Goal: Navigation & Orientation: Find specific page/section

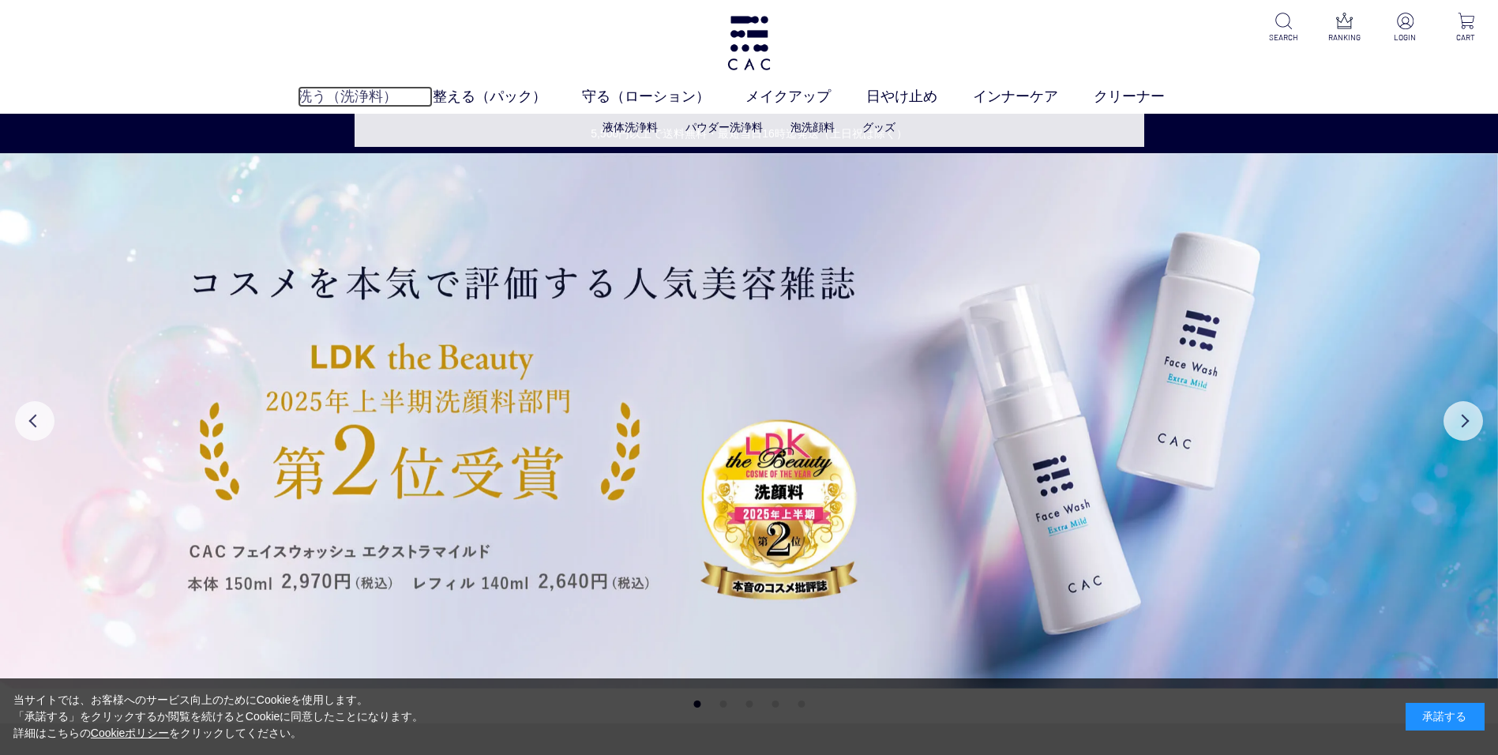
click at [336, 92] on link "洗う（洗浄料）" at bounding box center [365, 96] width 135 height 21
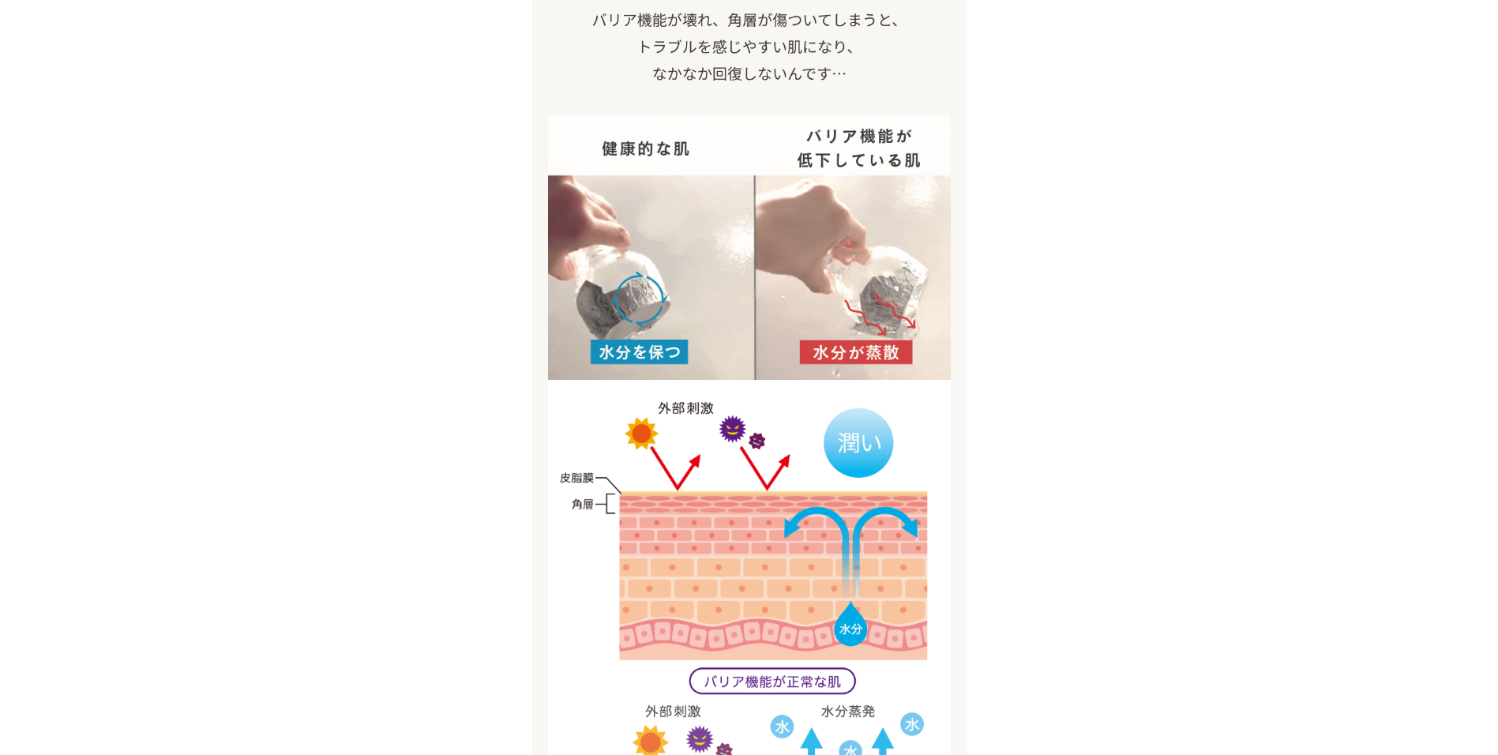
scroll to position [1895, 0]
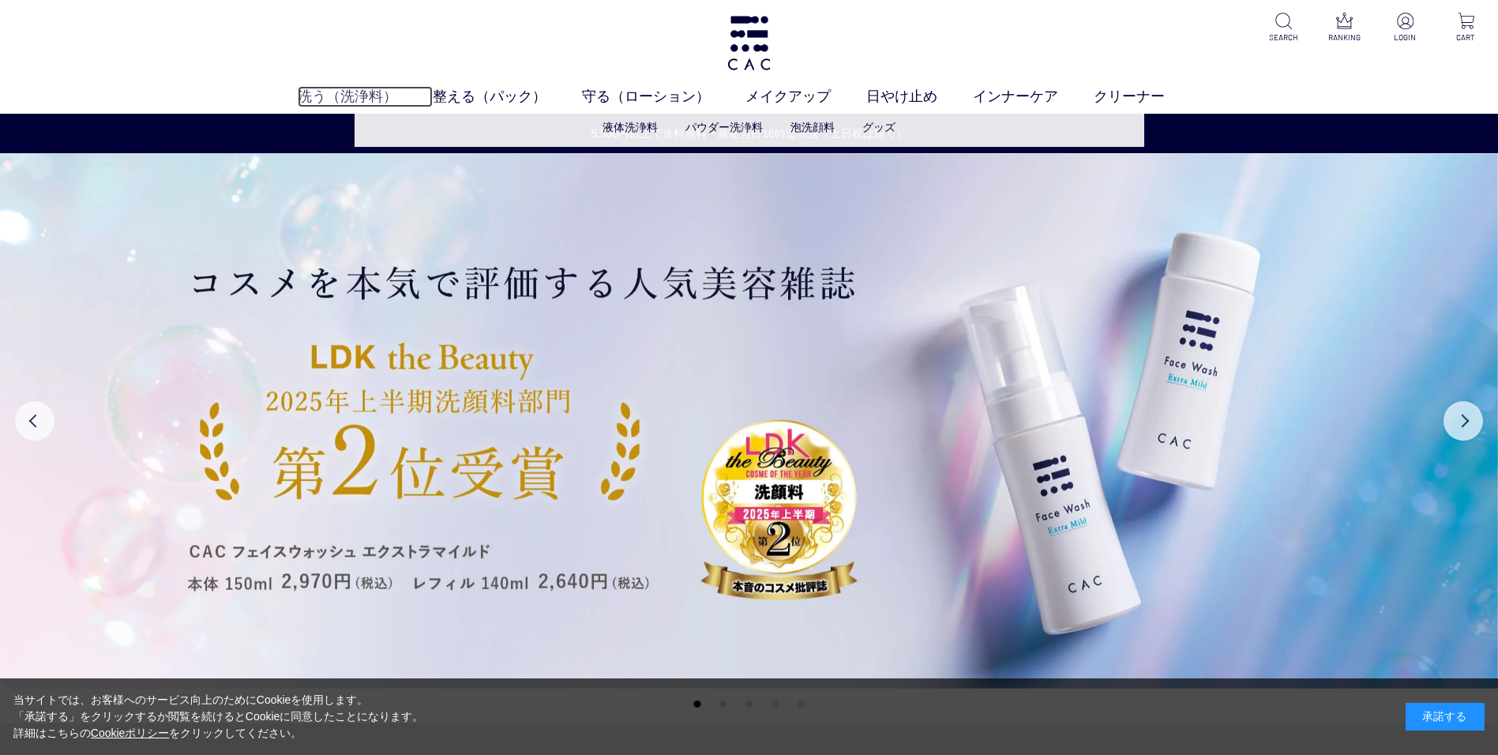
click at [308, 95] on link "洗う（洗浄料）" at bounding box center [365, 96] width 135 height 21
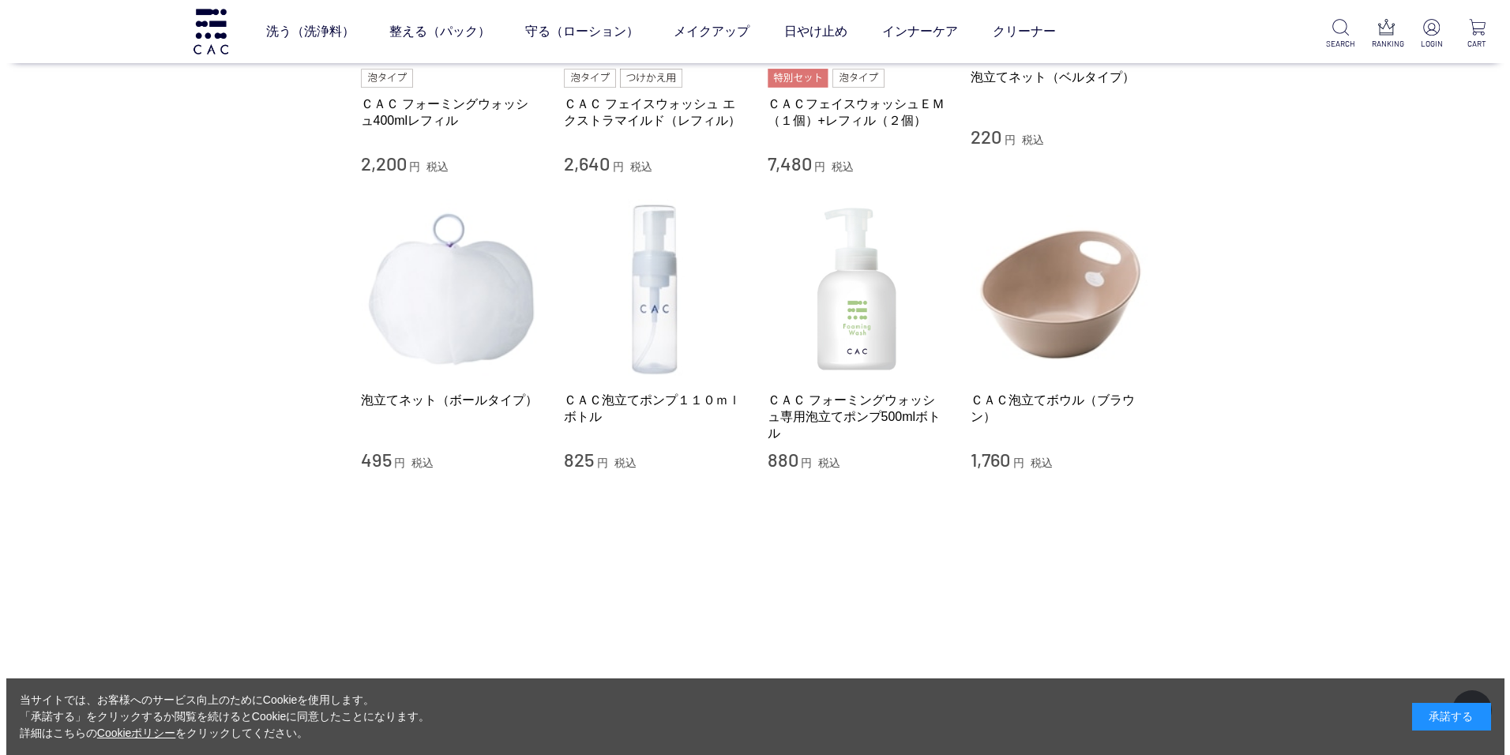
scroll to position [632, 0]
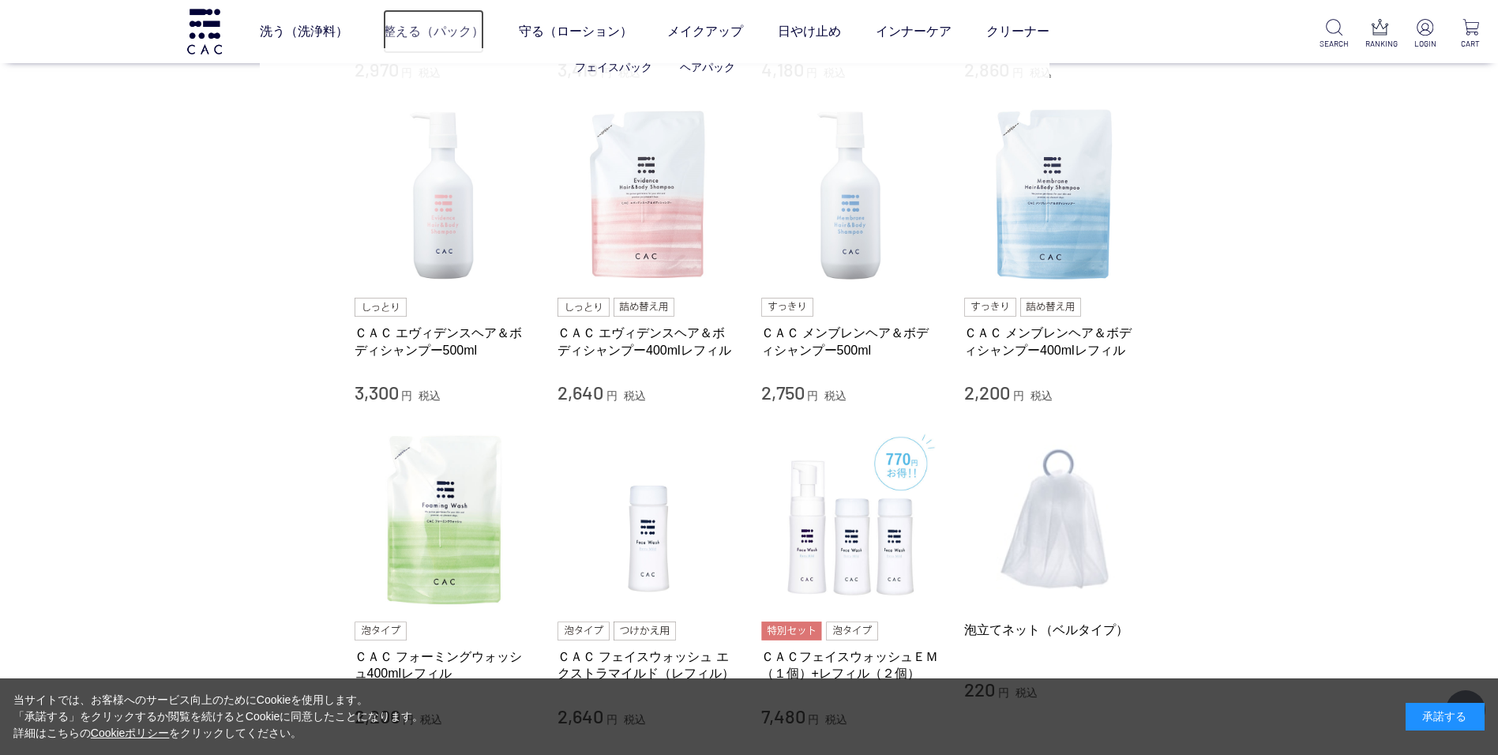
click at [430, 36] on link "整える（パック）" at bounding box center [433, 31] width 101 height 44
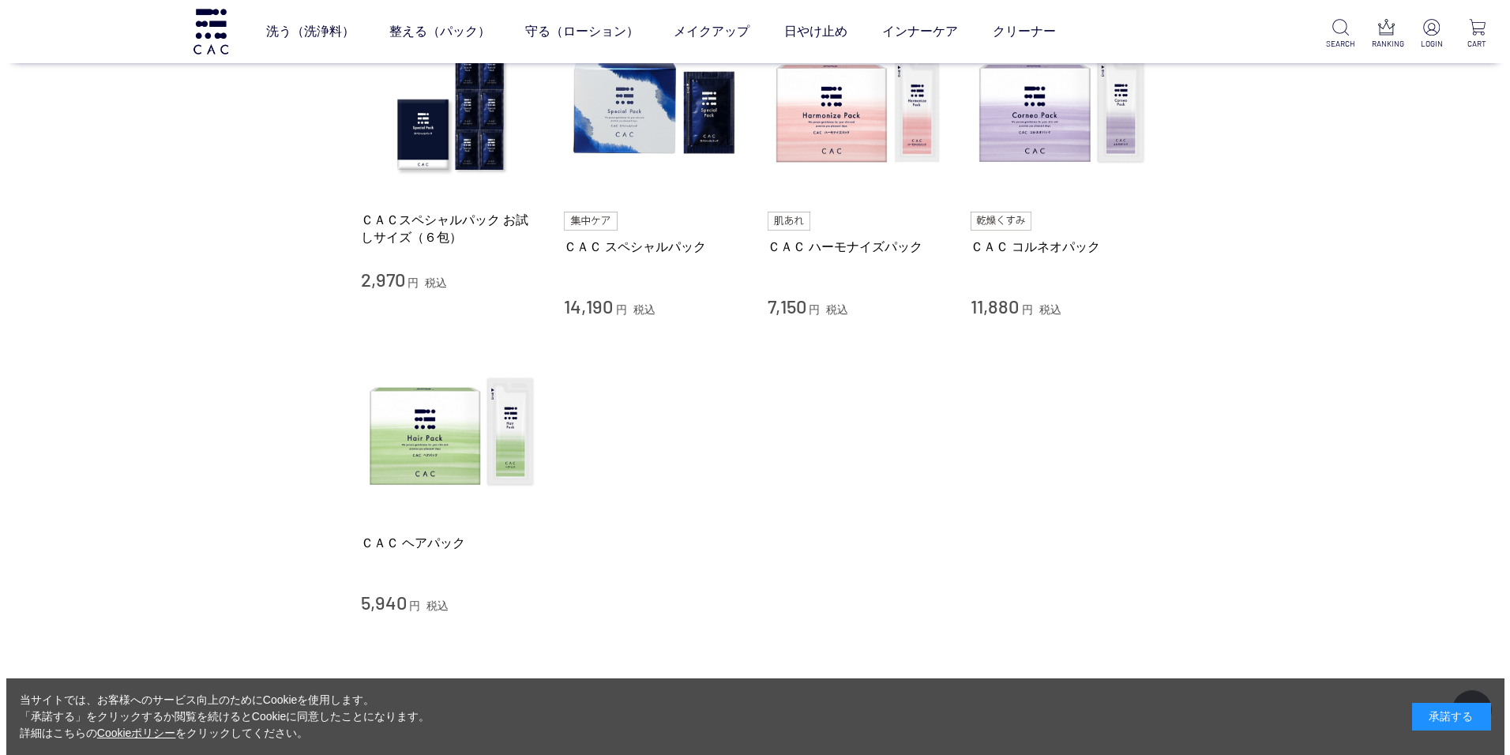
scroll to position [316, 0]
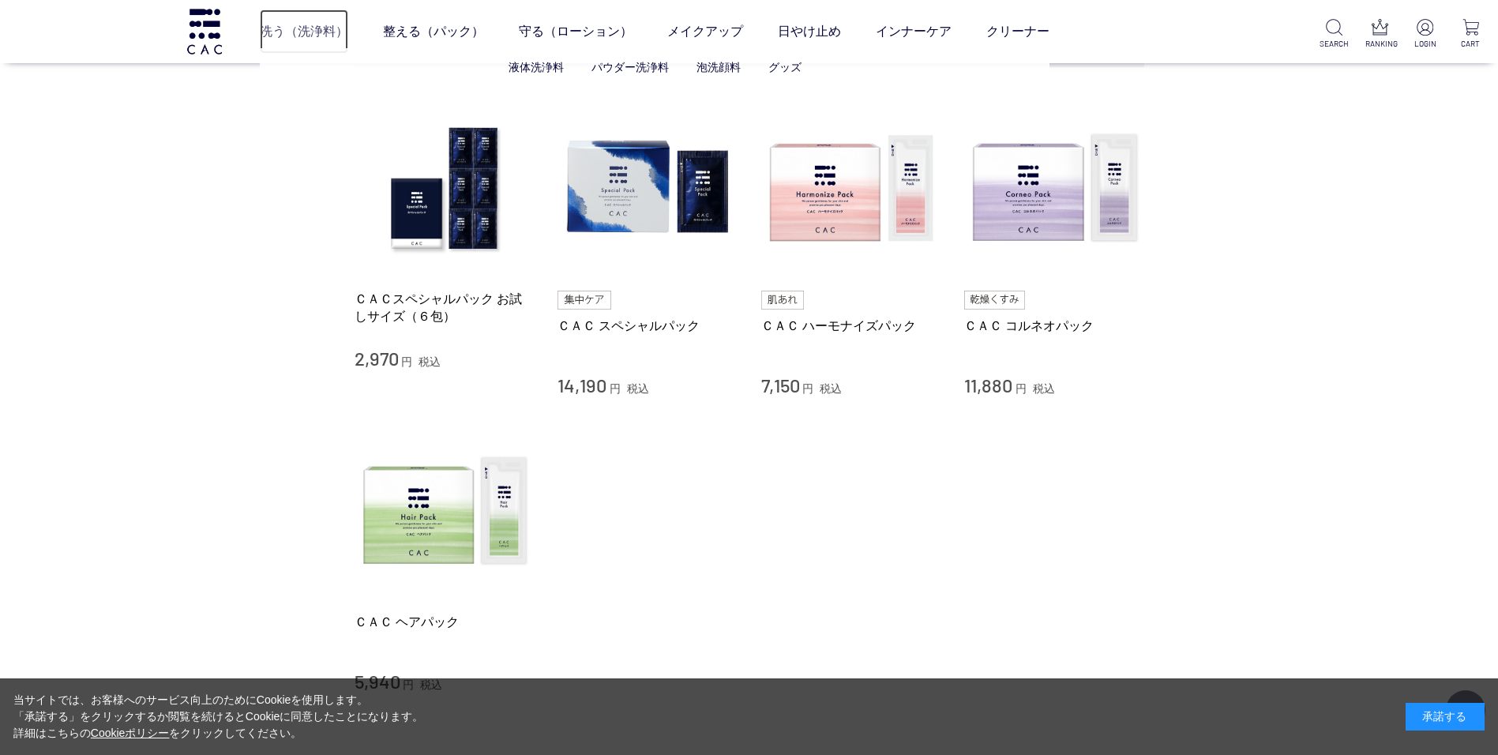
click at [321, 37] on link "洗う（洗浄料）" at bounding box center [304, 31] width 88 height 44
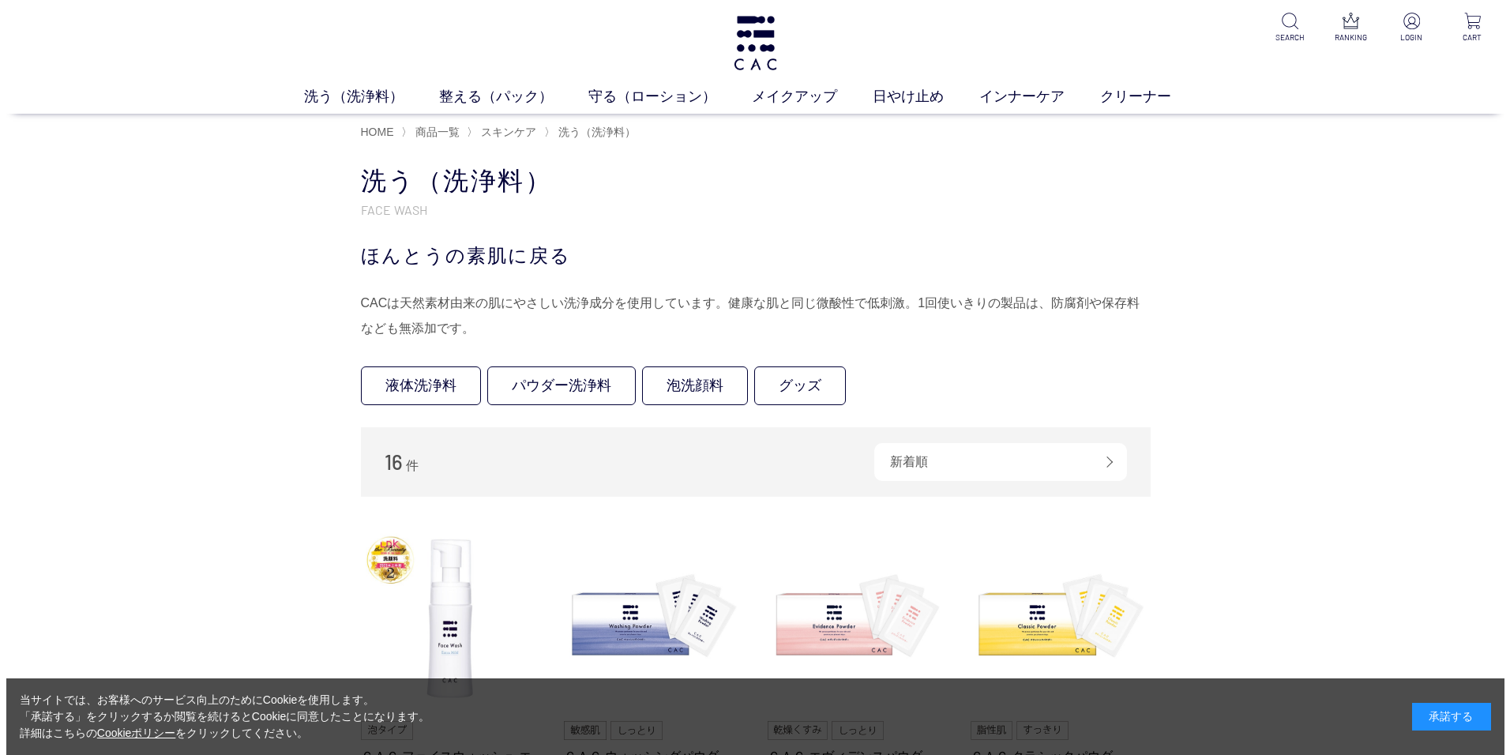
scroll to position [237, 0]
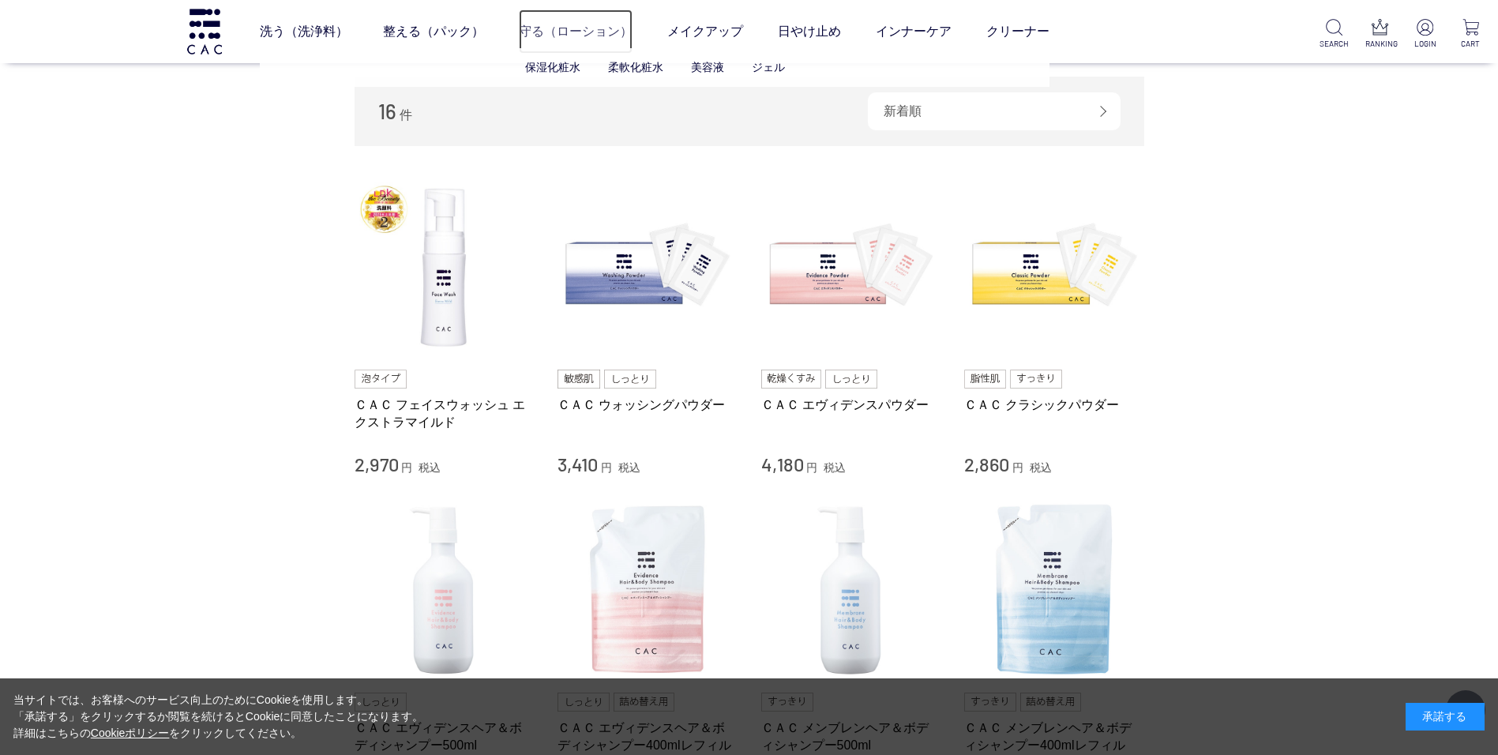
click at [587, 33] on link "守る（ローション）" at bounding box center [576, 31] width 114 height 44
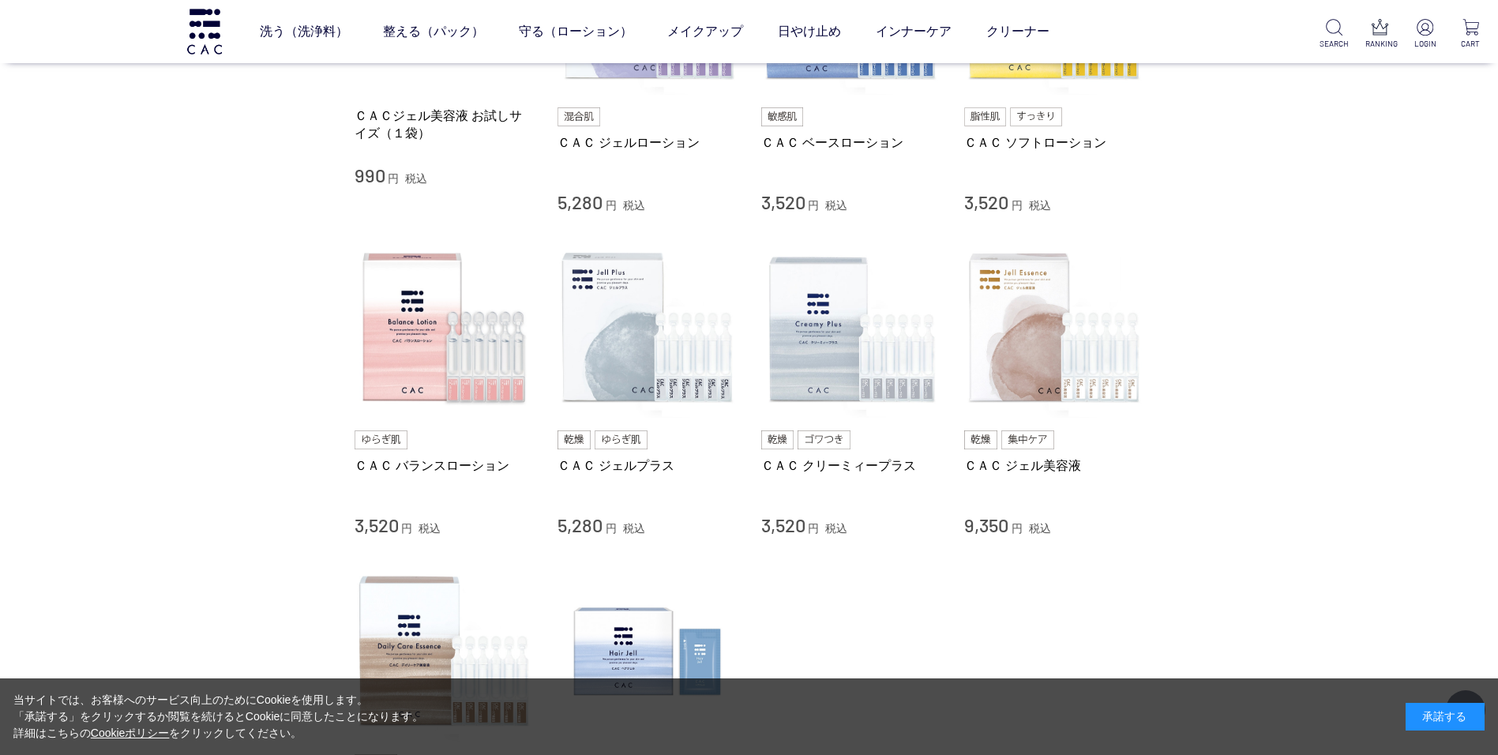
scroll to position [158, 0]
